Goal: Transaction & Acquisition: Purchase product/service

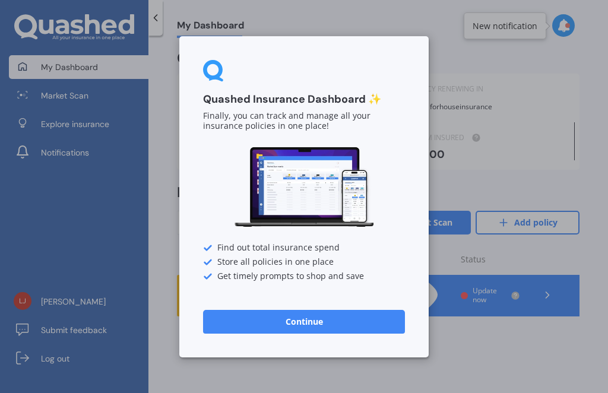
click at [304, 322] on button "Continue" at bounding box center [304, 321] width 202 height 24
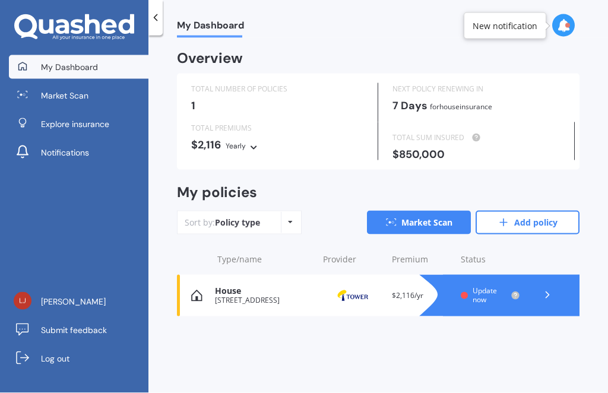
click at [568, 17] on div at bounding box center [563, 25] width 23 height 23
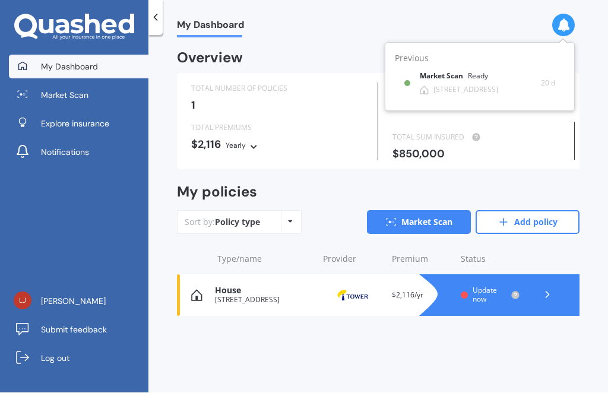
click at [442, 77] on b "Market Scan" at bounding box center [444, 76] width 48 height 8
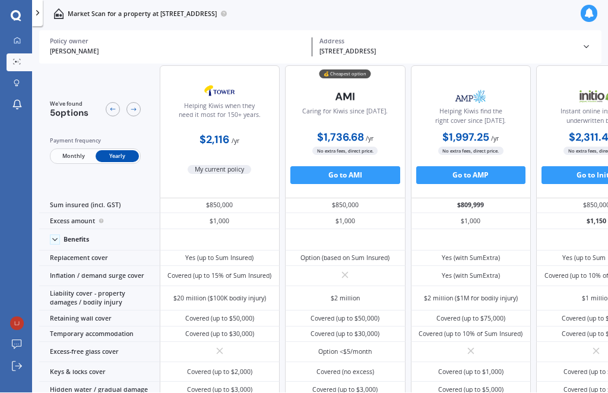
scroll to position [11, 0]
click at [350, 173] on button "Go to AMI" at bounding box center [345, 176] width 110 height 18
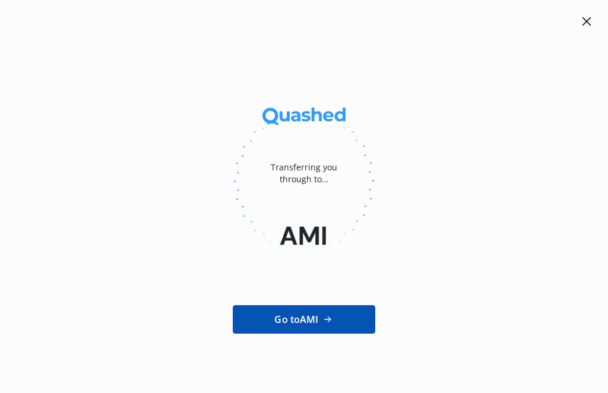
click at [333, 319] on icon at bounding box center [327, 320] width 12 height 12
